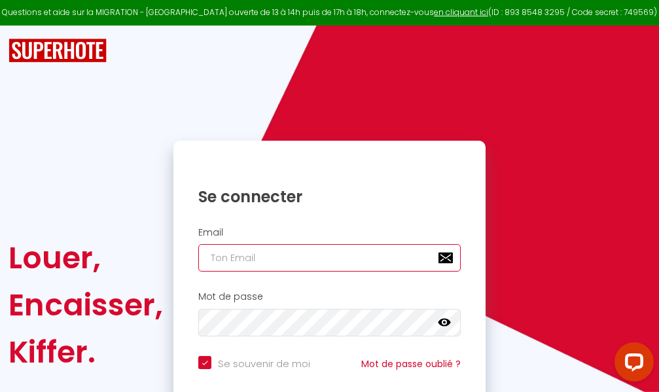
click at [354, 261] on input "email" at bounding box center [329, 257] width 262 height 27
type input "m"
checkbox input "true"
type input "ma"
checkbox input "true"
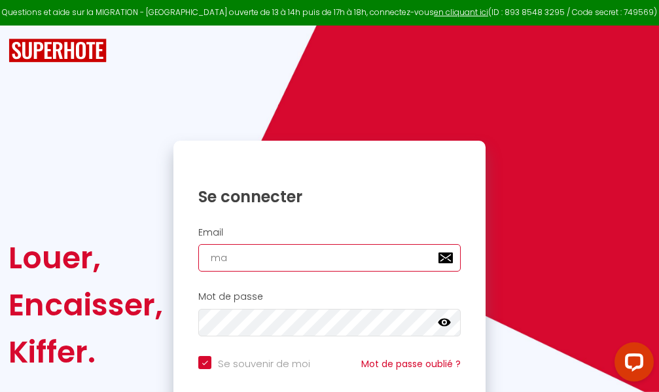
type input "mar"
checkbox input "true"
type input "marc"
checkbox input "true"
type input "marcd"
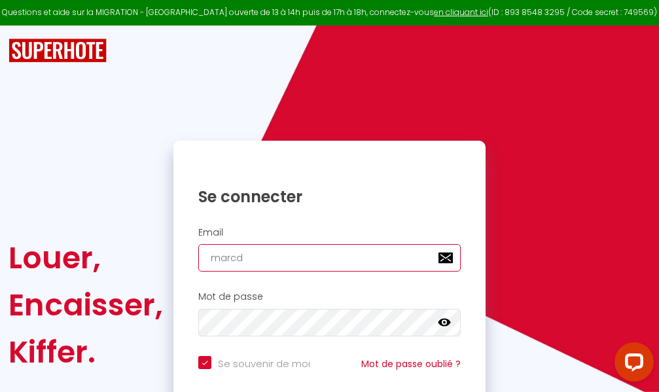
checkbox input "true"
type input "marcdp"
checkbox input "true"
type input "marcdpo"
checkbox input "true"
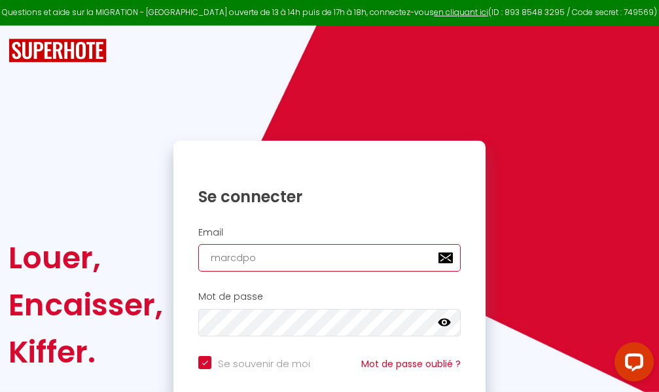
type input "marcdpoz"
checkbox input "true"
type input "marcdpoz."
checkbox input "true"
type input "marcdpoz.l"
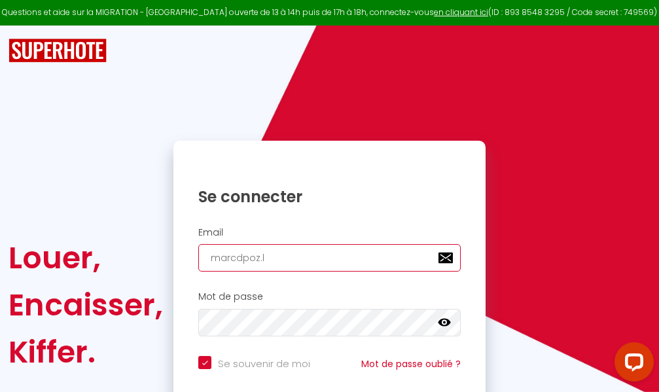
checkbox input "true"
type input "marcdpoz.lo"
checkbox input "true"
type input "marcdpoz.loc"
checkbox input "true"
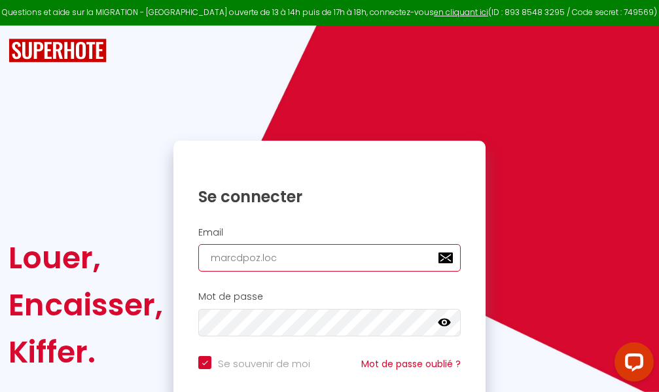
type input "marcdpoz.loca"
checkbox input "true"
type input "marcdpoz.locat"
checkbox input "true"
type input "marcdpoz.locati"
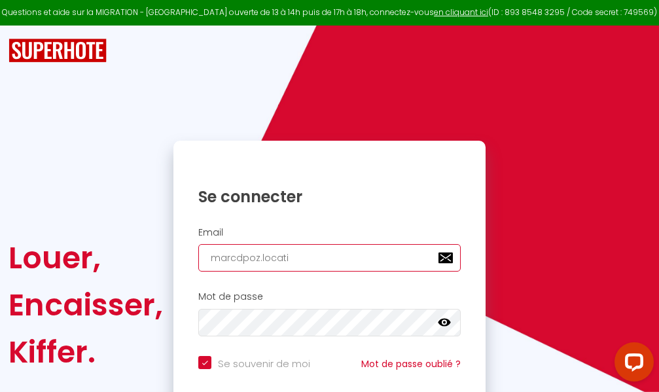
checkbox input "true"
type input "marcdpoz.locatio"
checkbox input "true"
type input "marcdpoz.location"
checkbox input "true"
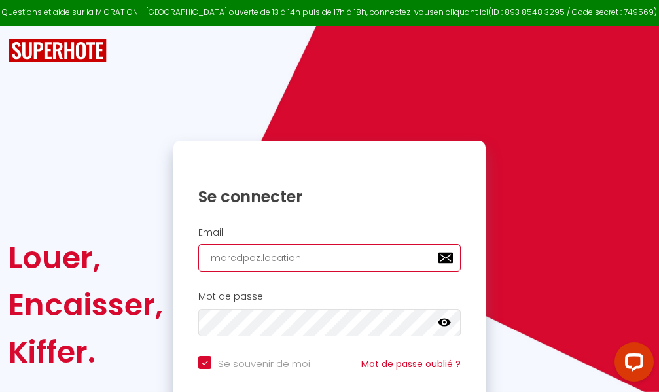
type input "marcdpoz.location@"
checkbox input "true"
type input "marcdpoz.location@g"
checkbox input "true"
type input "marcdpoz.location@gm"
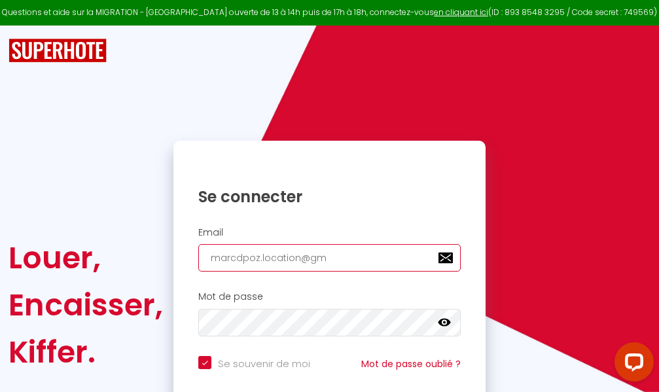
checkbox input "true"
type input "marcdpoz.location@gma"
checkbox input "true"
type input "marcdpoz.location@gmai"
checkbox input "true"
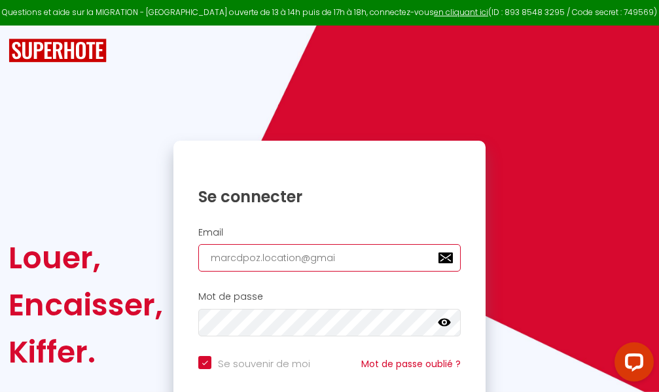
type input "[EMAIL_ADDRESS]"
checkbox input "true"
type input "[EMAIL_ADDRESS]."
checkbox input "true"
type input "marcdpoz.location@gmail.c"
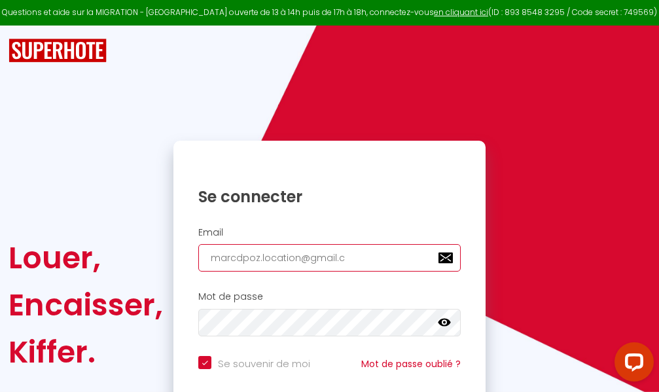
checkbox input "true"
type input "[EMAIL_ADDRESS][DOMAIN_NAME]"
checkbox input "true"
type input "[EMAIL_ADDRESS][DOMAIN_NAME]"
checkbox input "true"
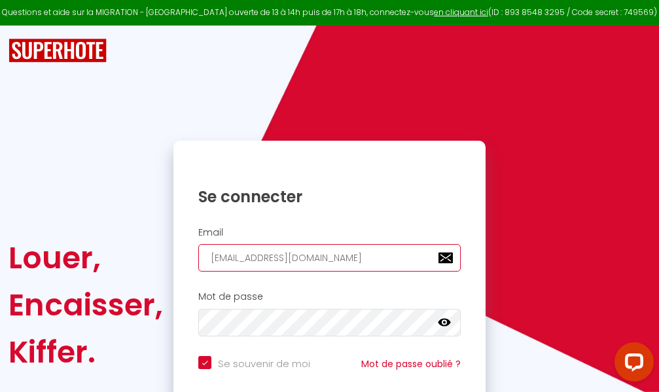
type input "[EMAIL_ADDRESS][DOMAIN_NAME]"
click at [309, 258] on input "email" at bounding box center [329, 257] width 262 height 27
